Goal: Task Accomplishment & Management: Manage account settings

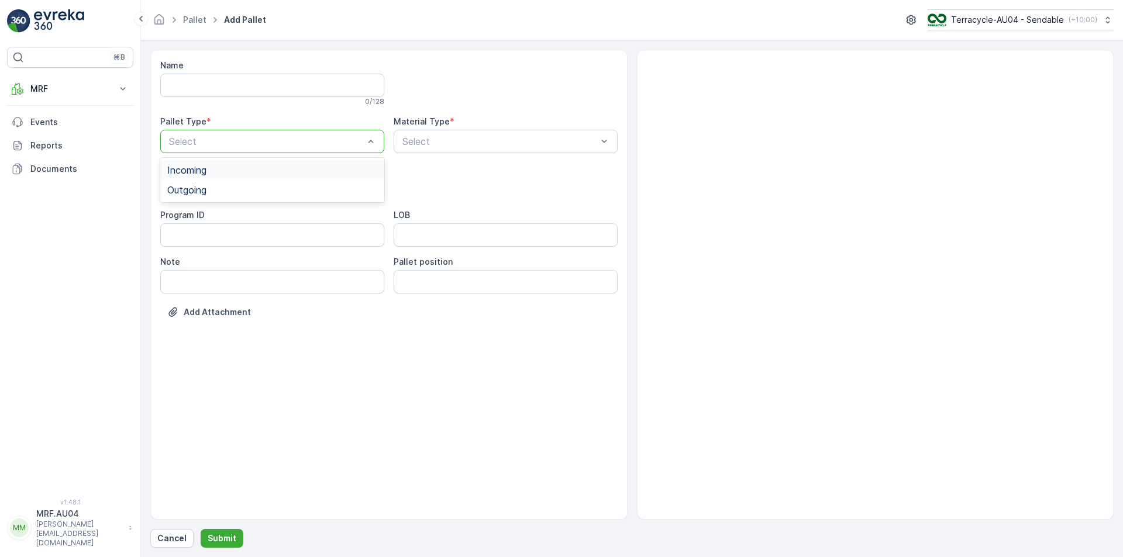
click at [337, 137] on div at bounding box center [266, 141] width 197 height 11
click at [300, 185] on div "Outgoing" at bounding box center [272, 190] width 210 height 11
click at [410, 143] on div at bounding box center [499, 141] width 197 height 11
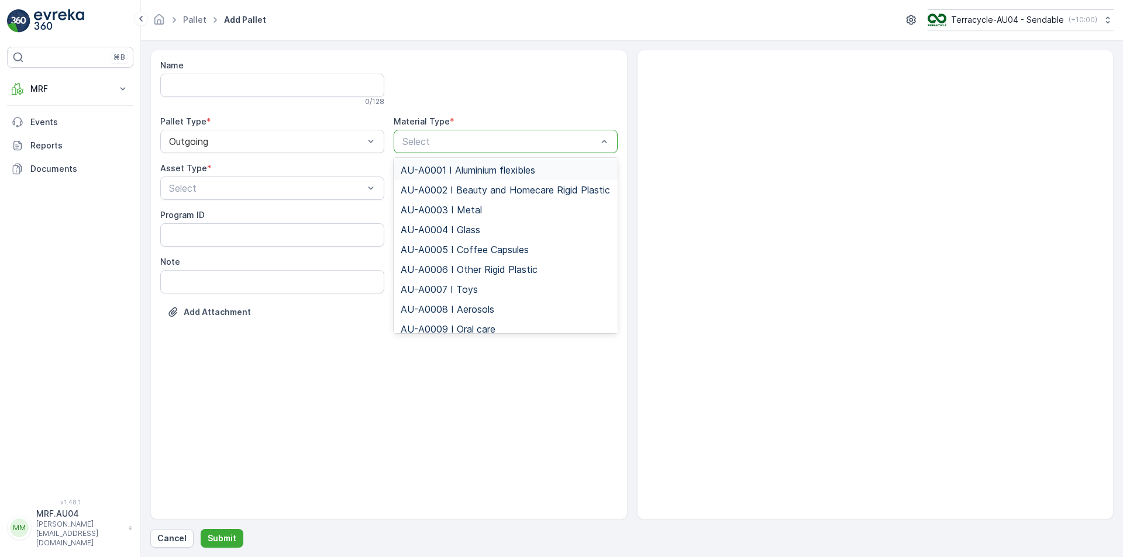
click at [431, 169] on span "AU-A0001 I Aluminium flexibles" at bounding box center [468, 170] width 135 height 11
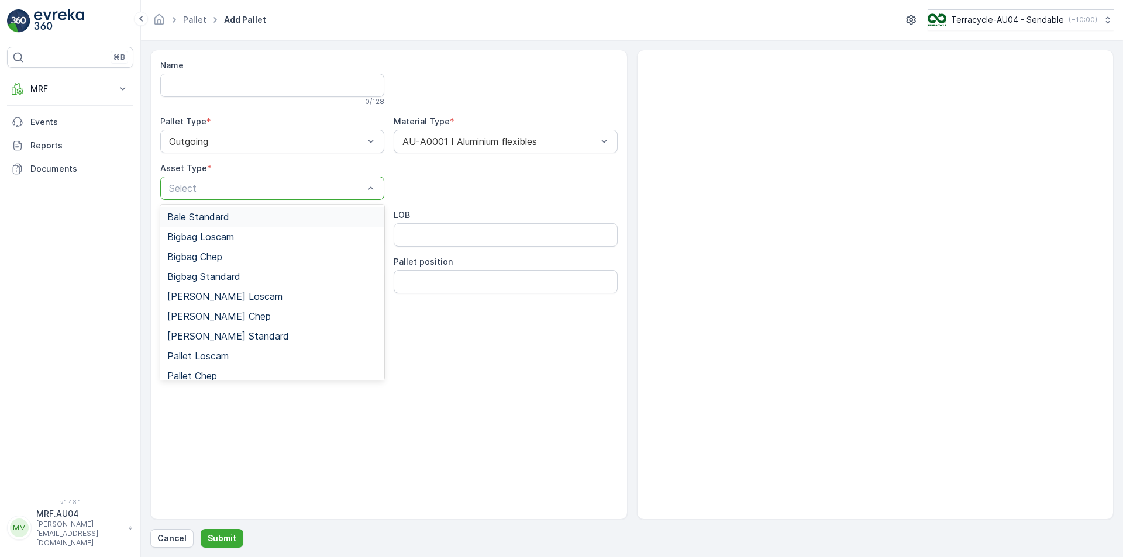
click at [301, 187] on div at bounding box center [266, 188] width 197 height 11
drag, startPoint x: 228, startPoint y: 271, endPoint x: 226, endPoint y: 239, distance: 32.2
click at [228, 272] on span "Bigbag Standard" at bounding box center [203, 276] width 73 height 11
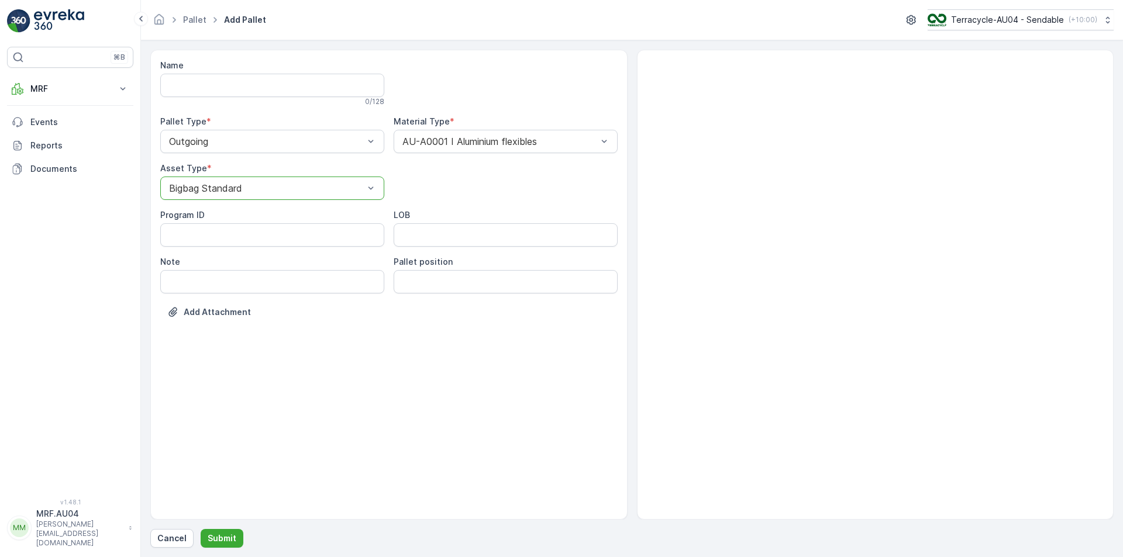
click at [206, 548] on form "Name 0 / 128 Pallet Type * Outgoing Material Type * AU-A0001 I Aluminium flexib…" at bounding box center [632, 298] width 982 height 517
click at [206, 546] on button "Submit" at bounding box center [222, 538] width 43 height 19
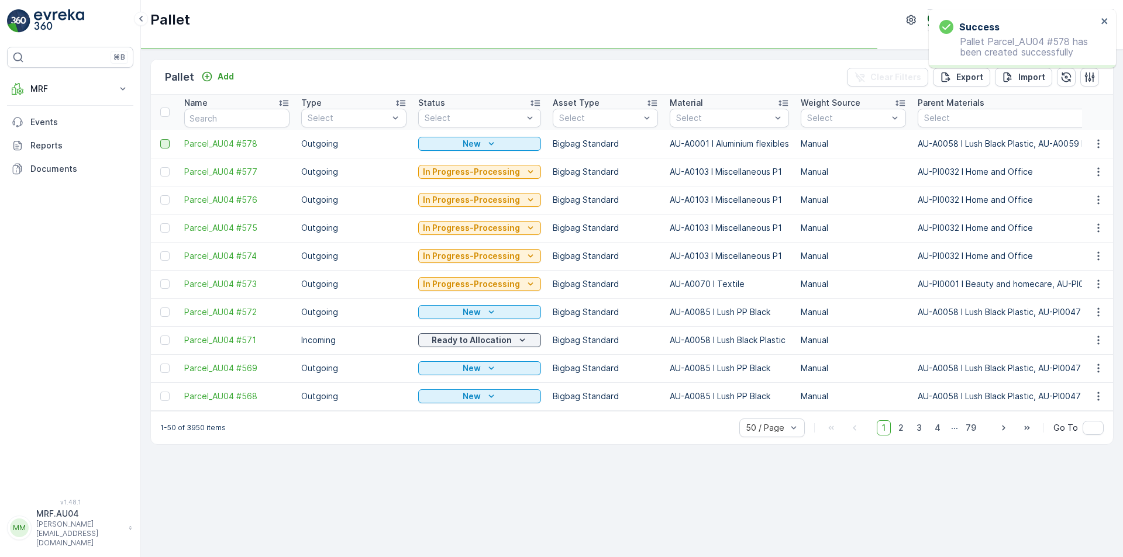
click at [164, 144] on div at bounding box center [164, 143] width 9 height 9
click at [160, 139] on input "checkbox" at bounding box center [160, 139] width 0 height 0
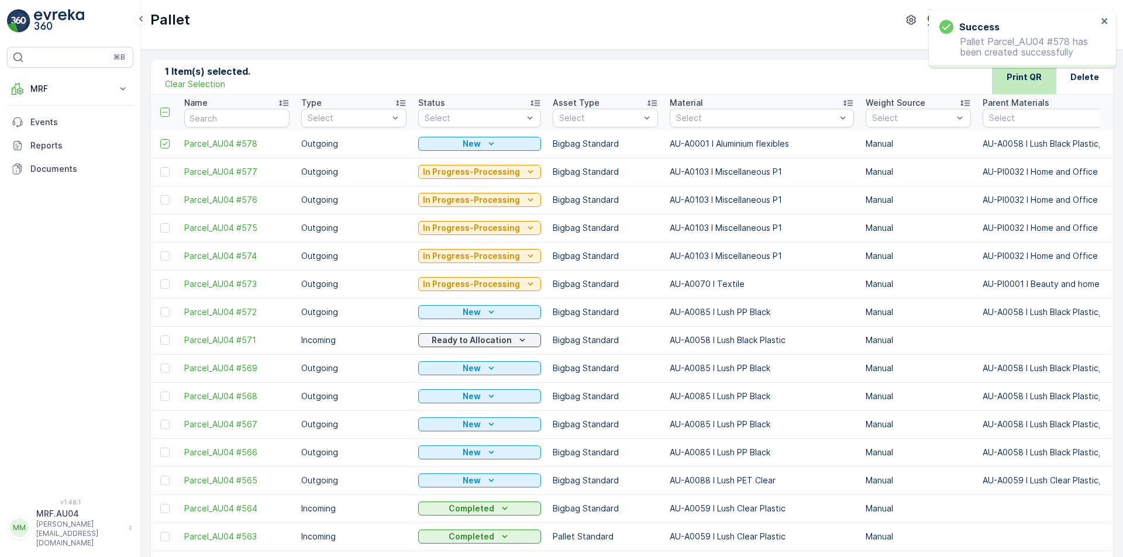
click at [1004, 81] on div "Print QR" at bounding box center [1024, 77] width 64 height 35
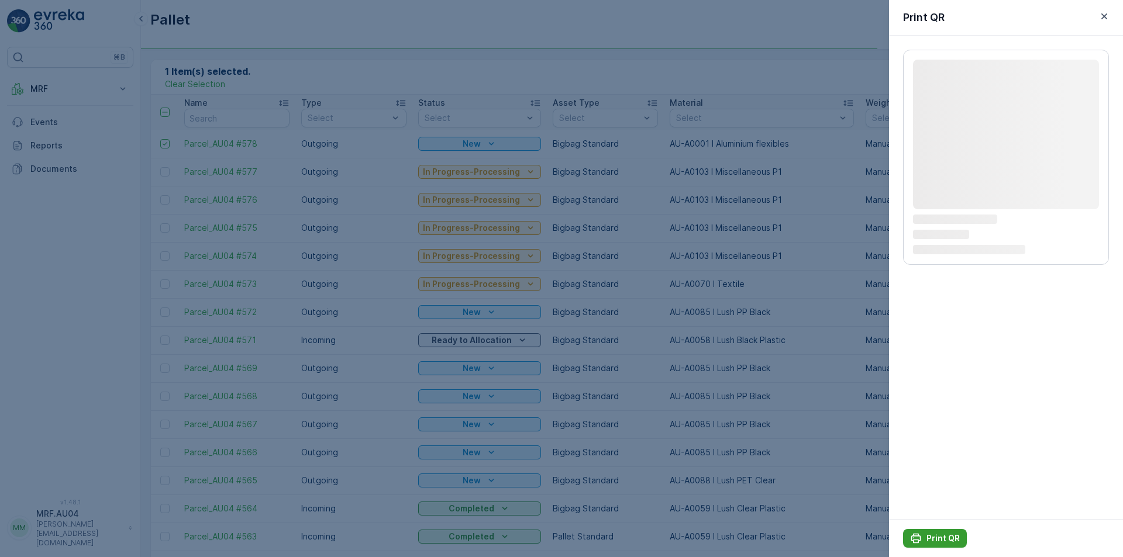
click at [923, 534] on div "Print QR" at bounding box center [935, 539] width 50 height 12
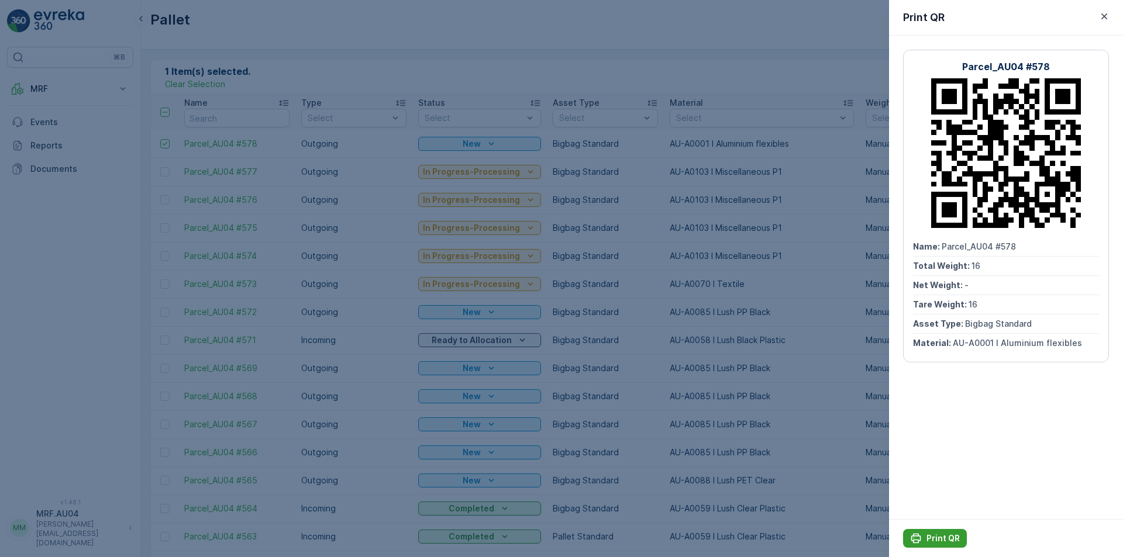
click at [918, 543] on icon "Print QR" at bounding box center [916, 539] width 10 height 10
click at [1100, 13] on icon "button" at bounding box center [1104, 17] width 12 height 12
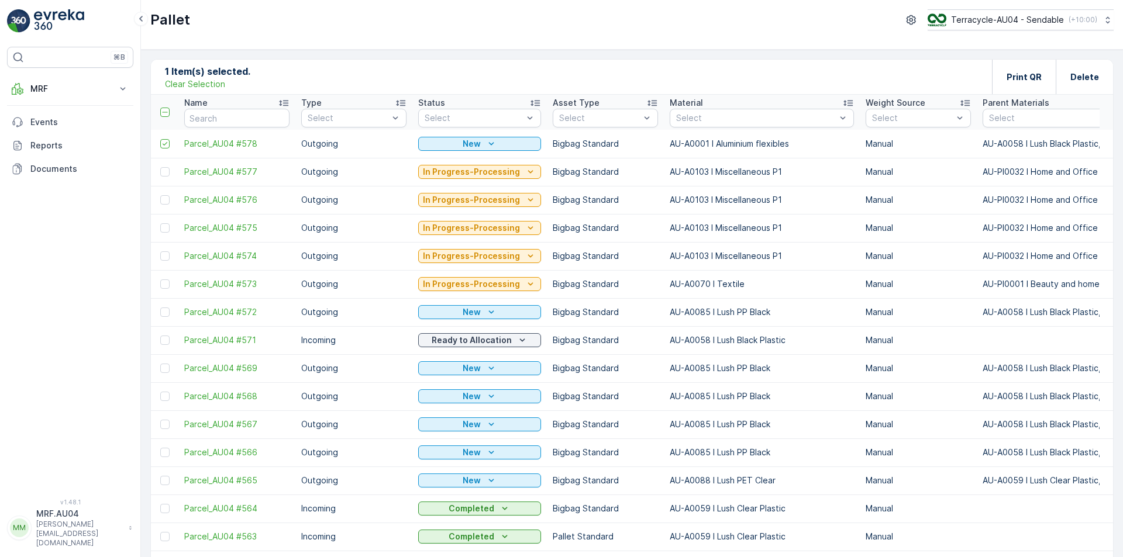
click at [180, 90] on div "1 Item(s) selected. Clear Selection Print QR Delete" at bounding box center [632, 77] width 962 height 35
click at [180, 87] on p "Clear Selection" at bounding box center [195, 84] width 60 height 12
click at [216, 79] on div "Add" at bounding box center [217, 77] width 33 height 12
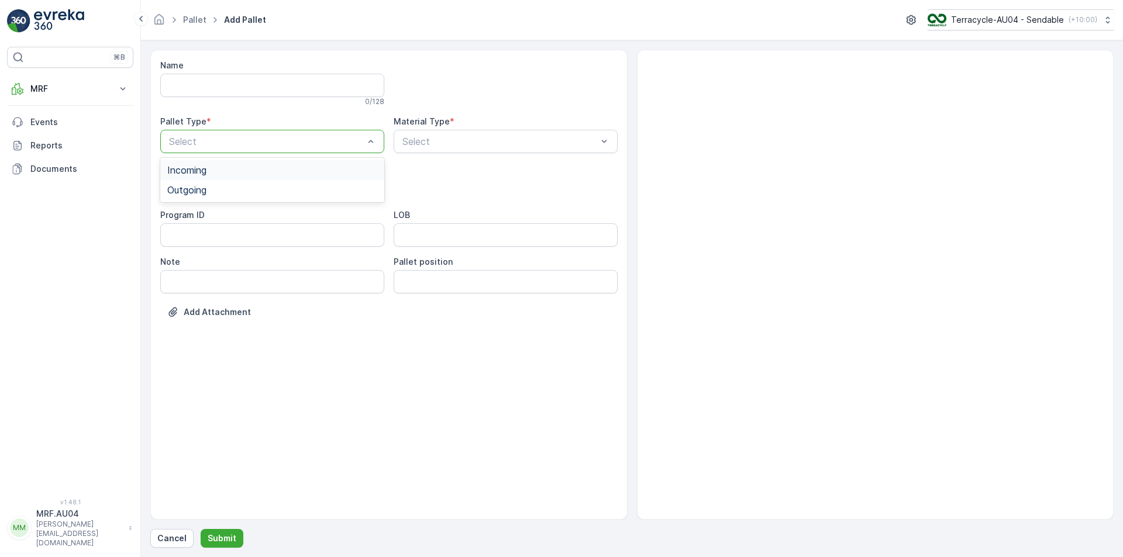
drag, startPoint x: 314, startPoint y: 151, endPoint x: 299, endPoint y: 170, distance: 23.3
click at [312, 151] on div "Select" at bounding box center [272, 141] width 224 height 23
drag, startPoint x: 299, startPoint y: 180, endPoint x: 352, endPoint y: 161, distance: 56.1
click at [299, 181] on div "Outgoing" at bounding box center [272, 190] width 224 height 20
click at [432, 134] on div "Select" at bounding box center [506, 141] width 224 height 23
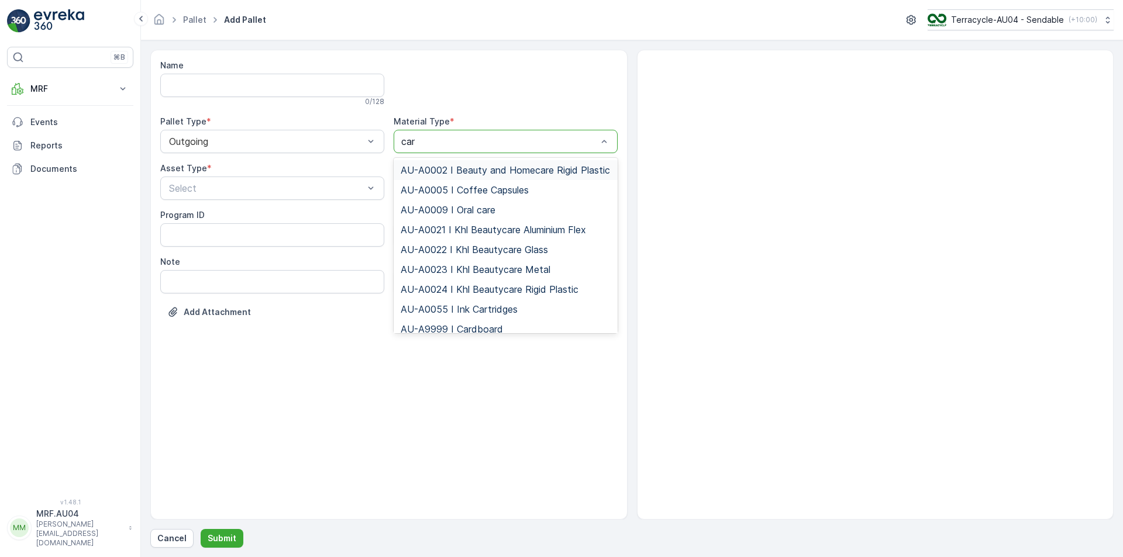
type input "card"
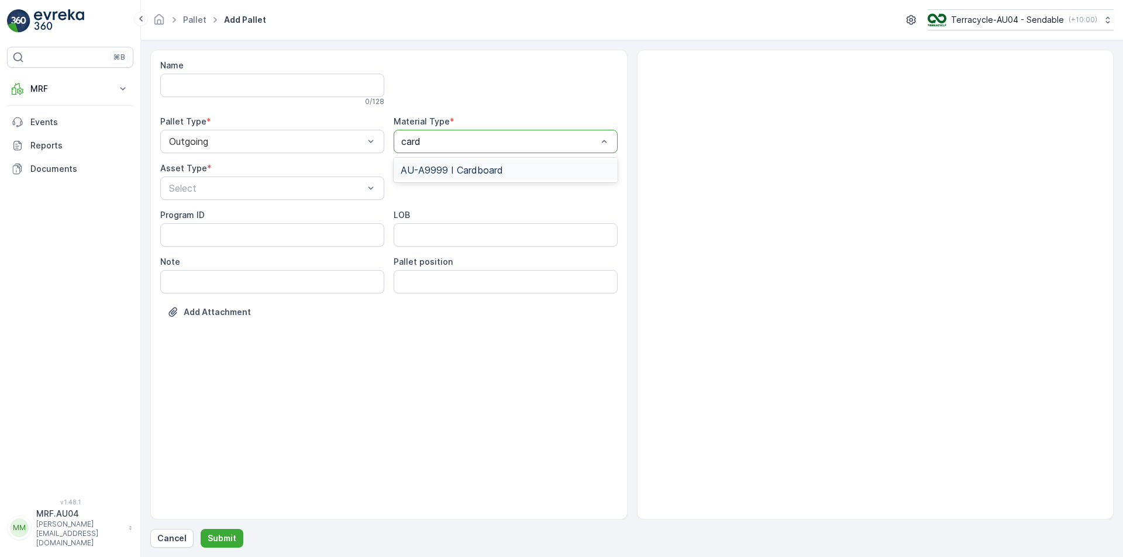
click at [438, 167] on span "AU-A9999 I Cardboard" at bounding box center [452, 170] width 102 height 11
click at [308, 177] on div "Select" at bounding box center [272, 188] width 224 height 23
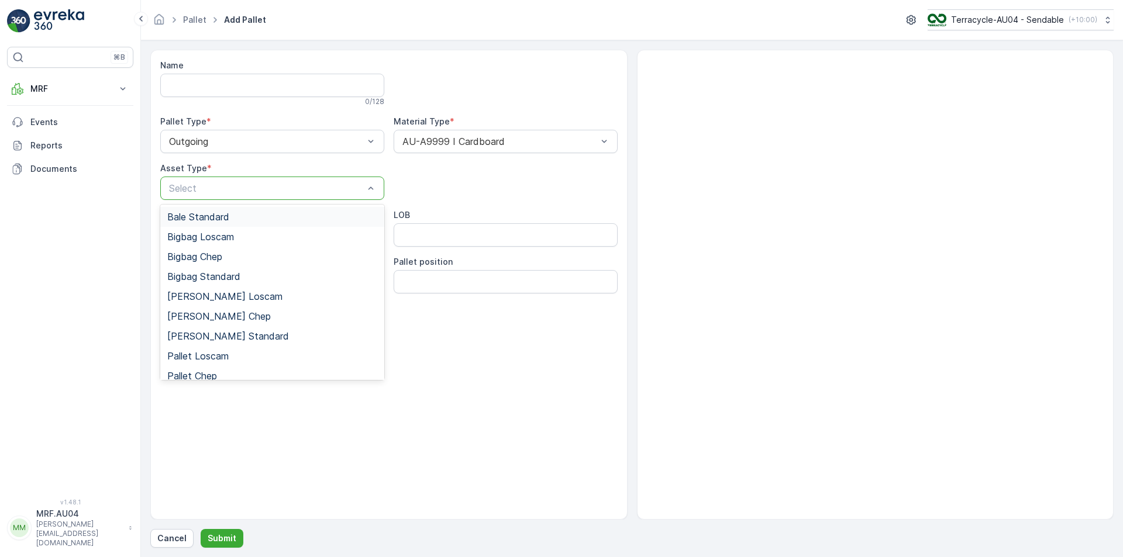
click at [253, 225] on div "Bale Standard" at bounding box center [272, 217] width 224 height 20
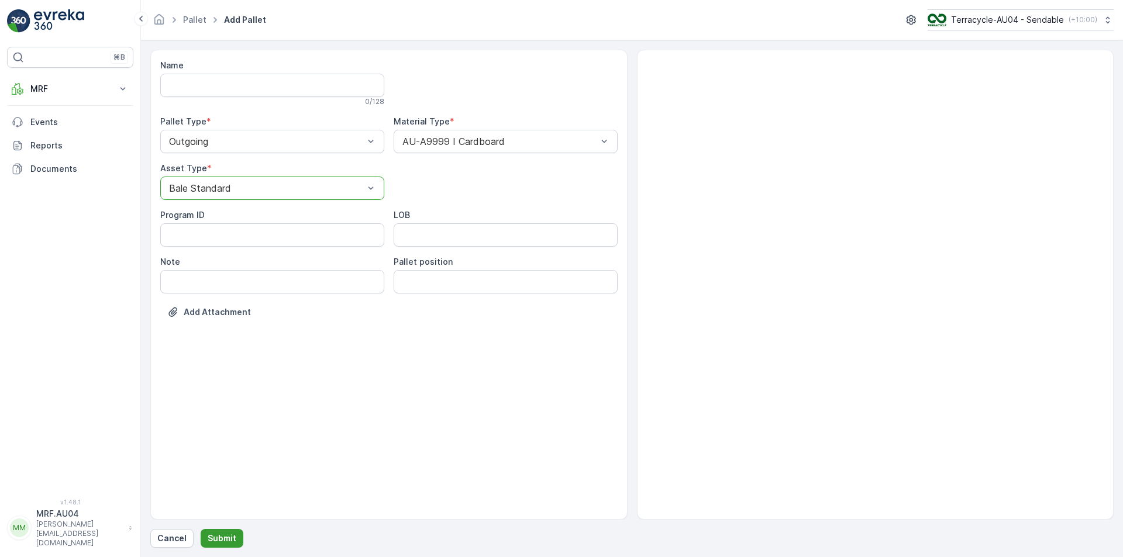
click at [213, 535] on p "Submit" at bounding box center [222, 539] width 29 height 12
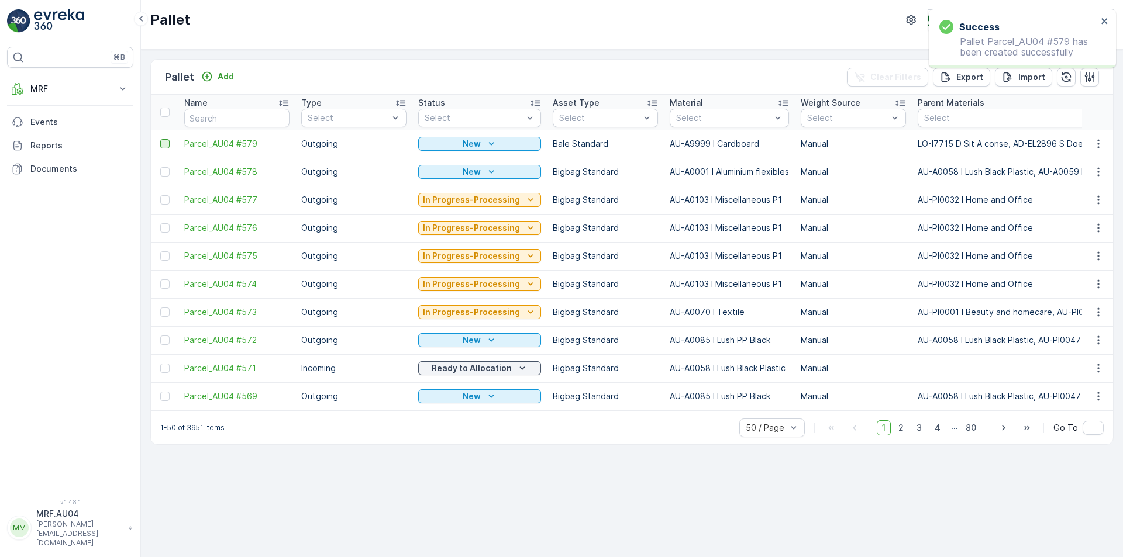
click at [162, 146] on div at bounding box center [164, 143] width 9 height 9
click at [160, 139] on input "checkbox" at bounding box center [160, 139] width 0 height 0
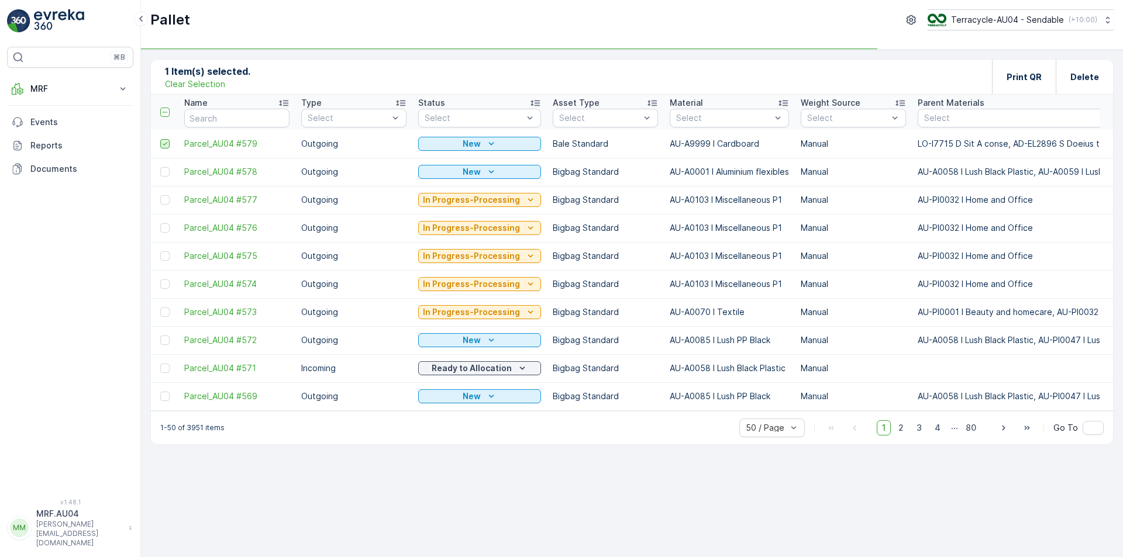
click at [166, 141] on icon at bounding box center [165, 144] width 8 height 8
click at [160, 139] on input "checkbox" at bounding box center [160, 139] width 0 height 0
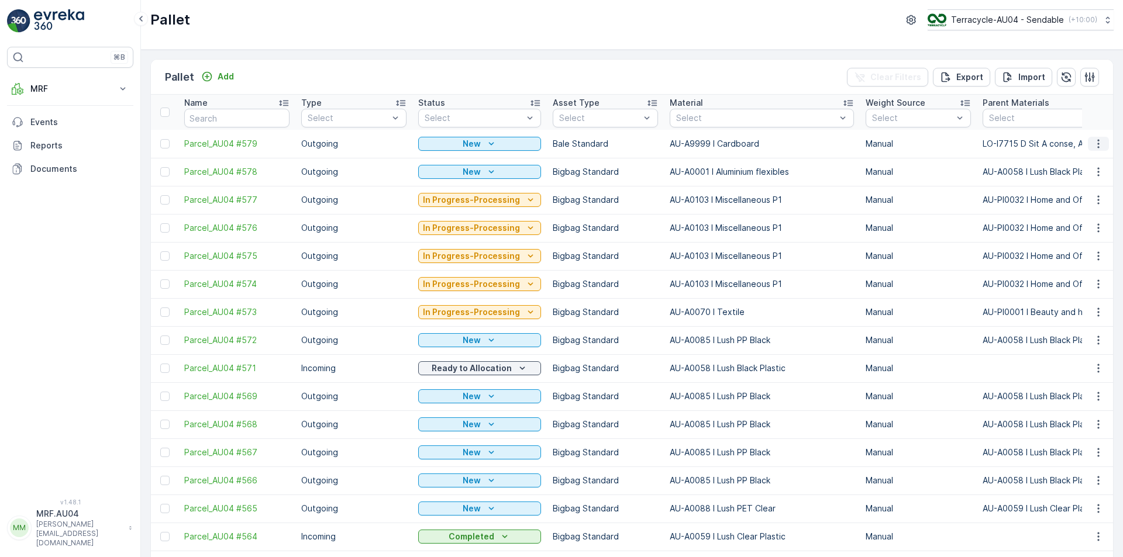
click at [1093, 149] on icon "button" at bounding box center [1099, 144] width 12 height 12
click at [1055, 180] on span "Edit Pallet" at bounding box center [1070, 178] width 40 height 12
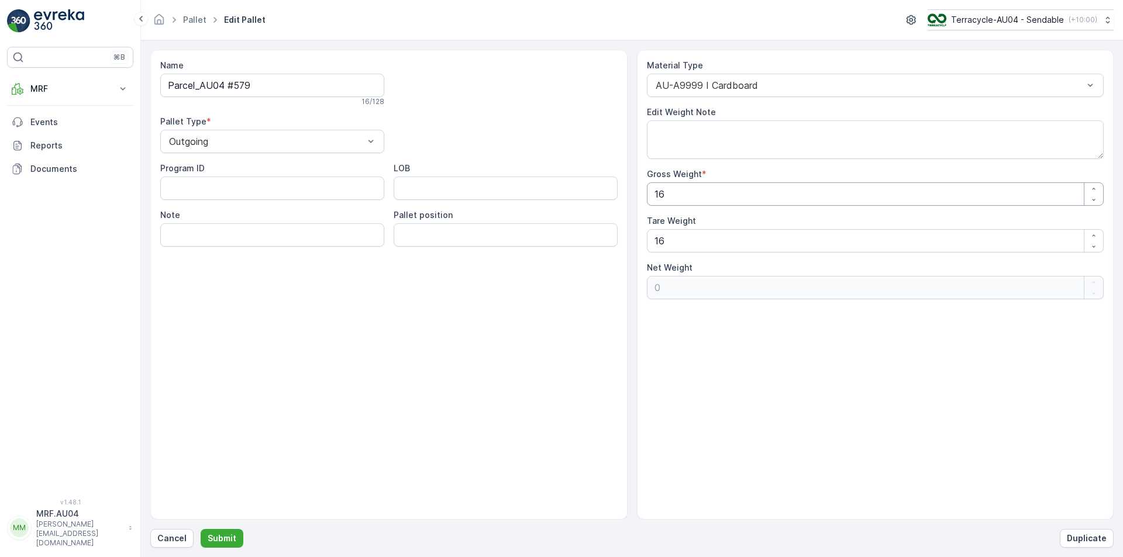
click at [594, 191] on div "Name Parcel_AU04 #579 16 / 128 Pallet Type * Outgoing Program ID LOB Note Palle…" at bounding box center [631, 285] width 963 height 470
type Weight "6"
type Weight "-10"
type Weight "60"
type Weight "44"
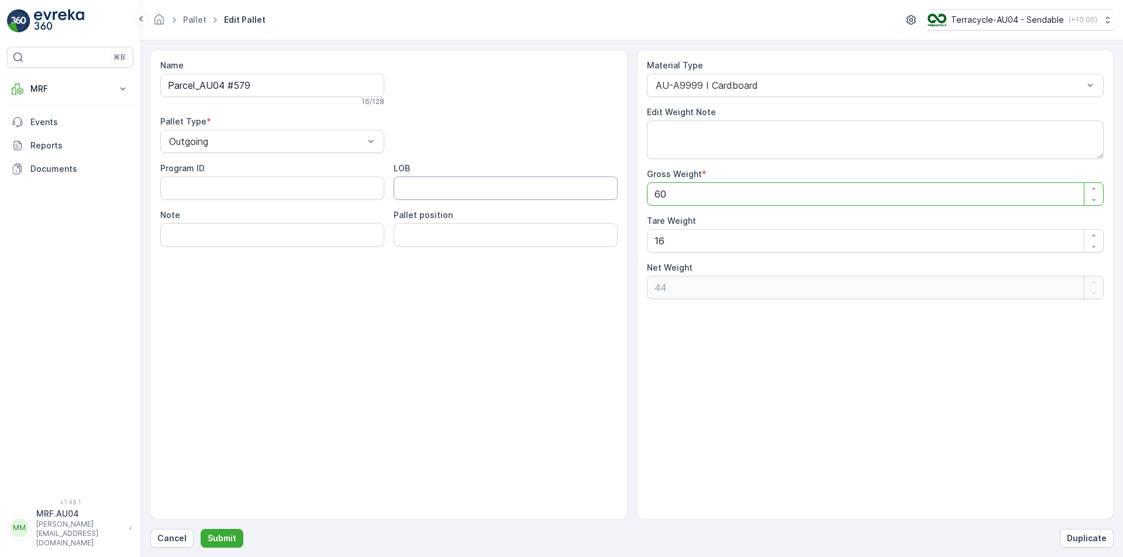
type Weight "60.4"
type Weight "44.4"
type Weight "60.4"
drag, startPoint x: 676, startPoint y: 236, endPoint x: 475, endPoint y: 233, distance: 201.2
click at [533, 236] on div "Name Parcel_AU04 #579 16 / 128 Pallet Type * Outgoing Program ID LOB Note Palle…" at bounding box center [631, 285] width 963 height 470
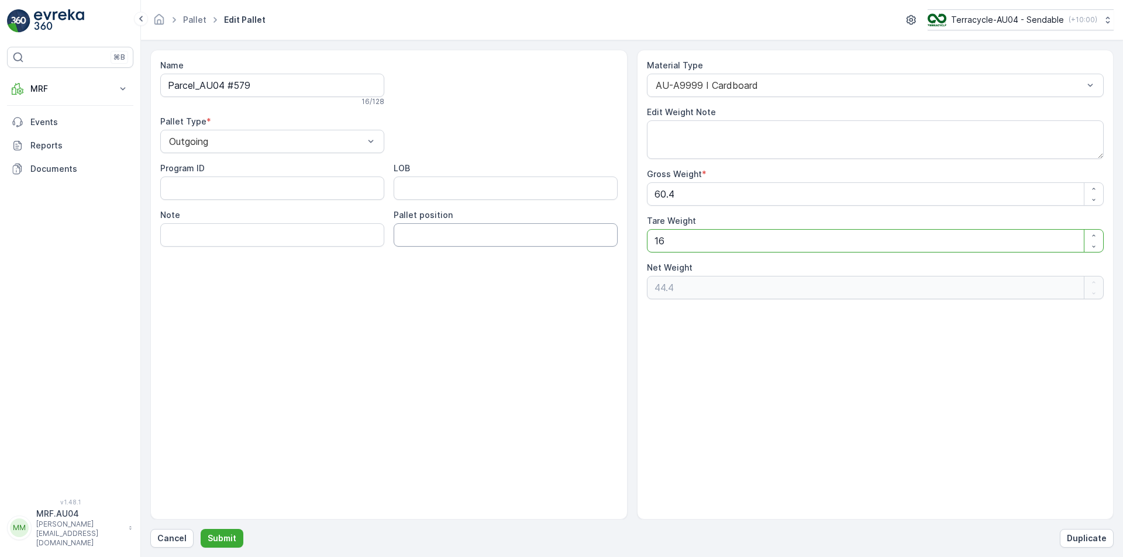
type Weight "0"
type Weight "60.4"
type Weight "0.4"
type Weight "60"
type Weight "0"
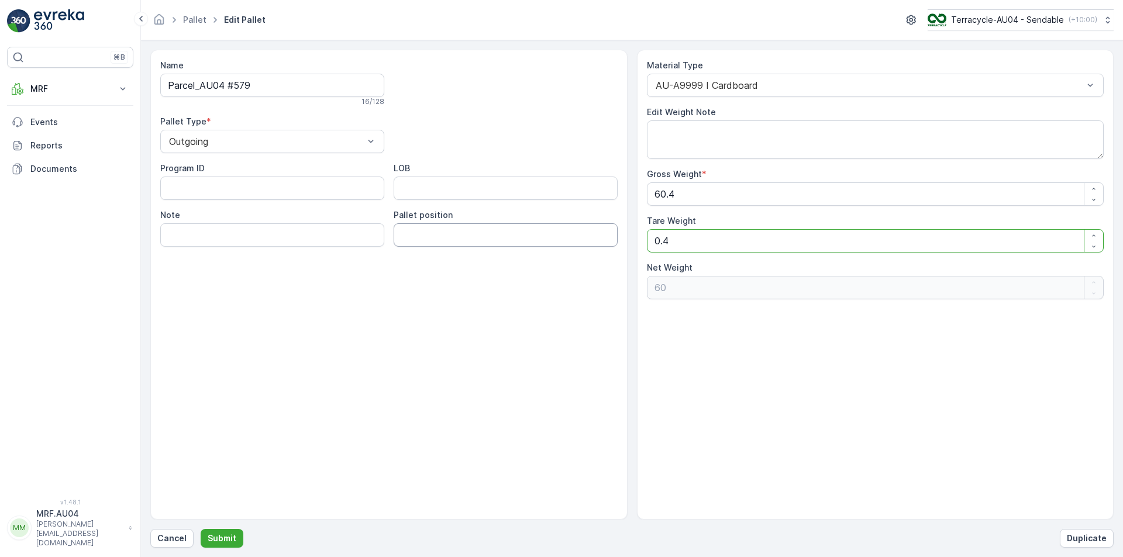
type Weight "60.4"
type Weight "0"
type Weight "6"
type Weight "54.4"
type Weight "60"
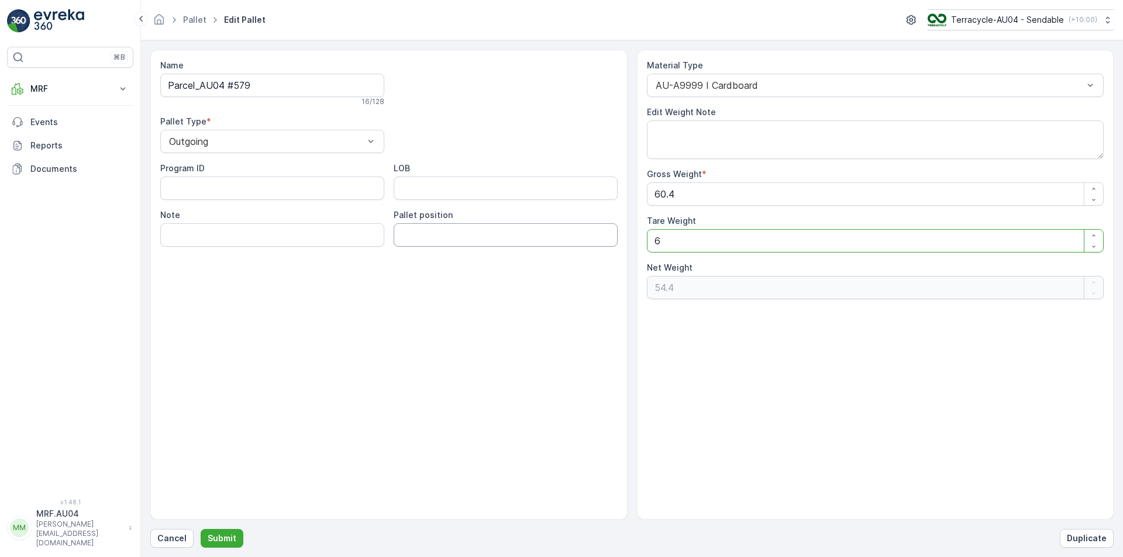
type Weight "0.4"
type Weight "604"
type Weight "-543.6"
type Weight "60"
type Weight "0.4"
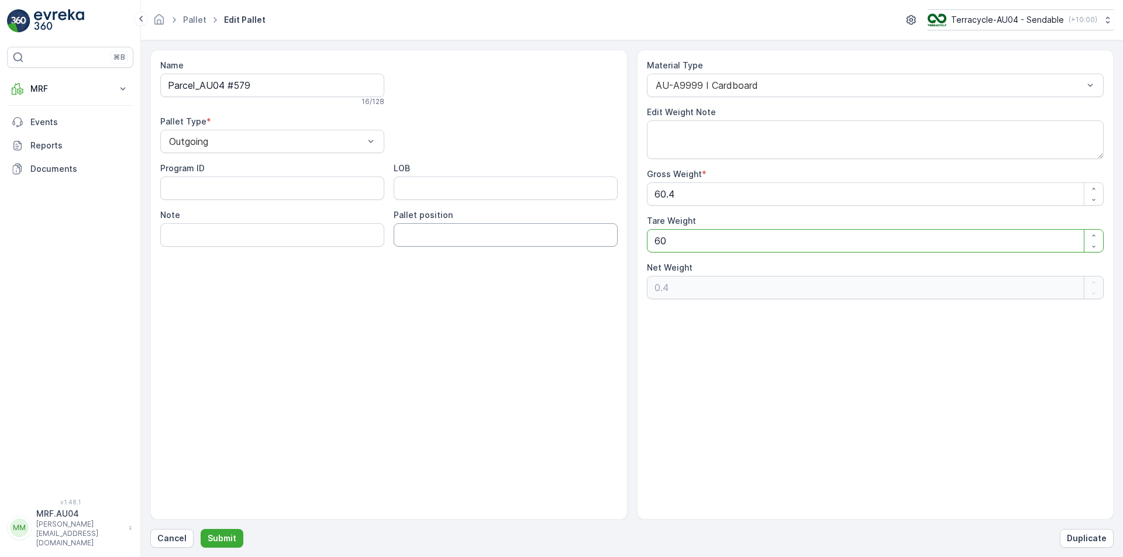
type Weight "60.4"
type Weight "0"
type Weight "60.4"
click at [219, 544] on p "Submit" at bounding box center [222, 539] width 29 height 12
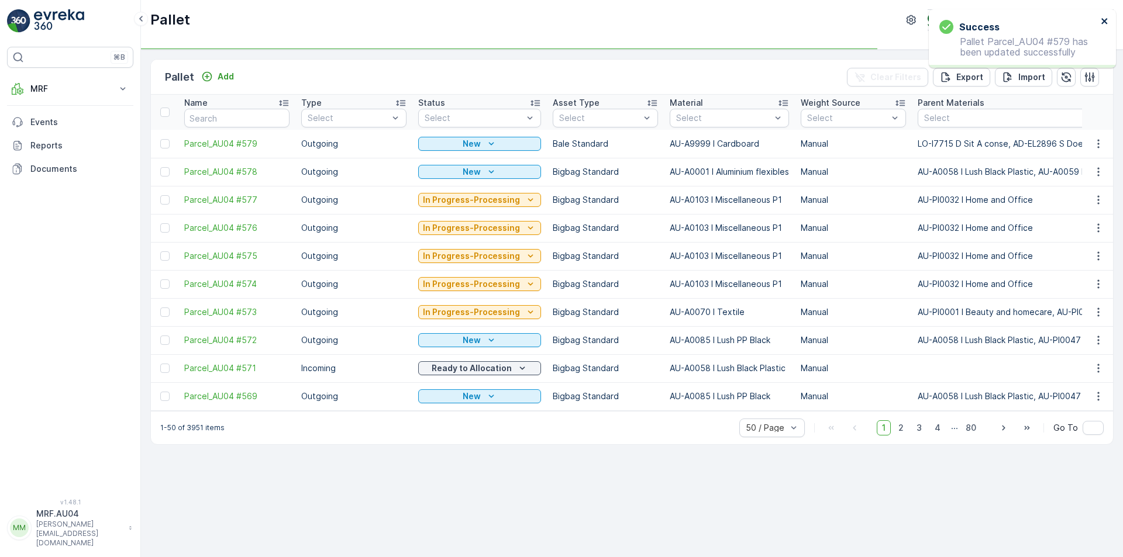
click at [1101, 23] on icon "close" at bounding box center [1105, 20] width 8 height 9
click at [162, 140] on div at bounding box center [164, 143] width 9 height 9
click at [160, 139] on input "checkbox" at bounding box center [160, 139] width 0 height 0
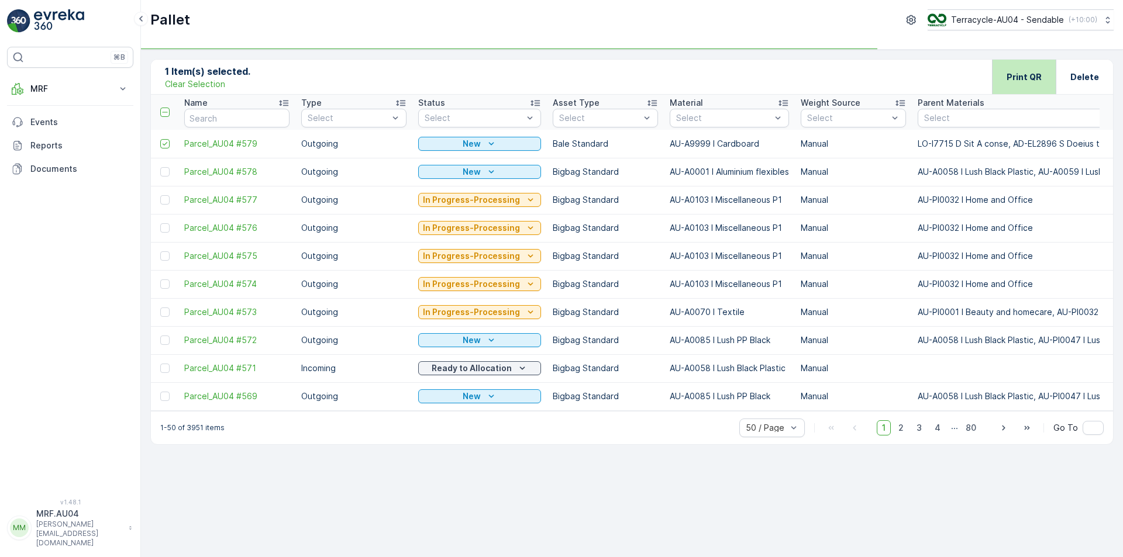
click at [1007, 82] on div "Print QR" at bounding box center [1024, 77] width 64 height 35
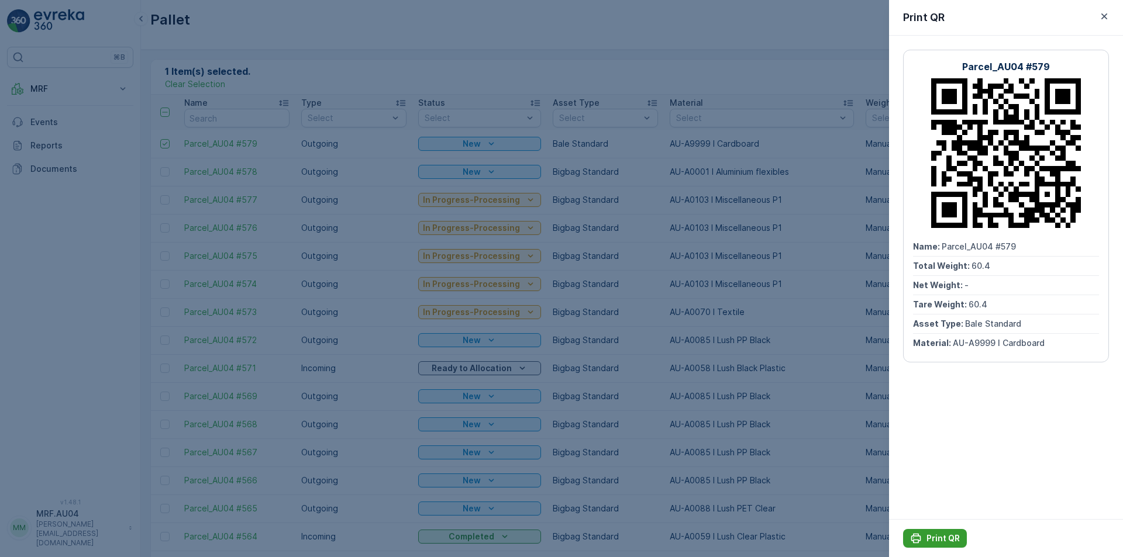
click at [941, 533] on p "Print QR" at bounding box center [942, 539] width 33 height 12
